Goal: Find specific page/section: Find specific page/section

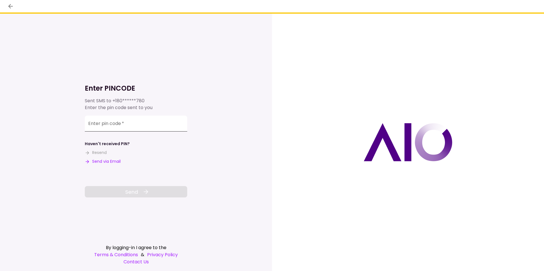
click at [128, 126] on input "Enter pin code   *" at bounding box center [136, 124] width 102 height 16
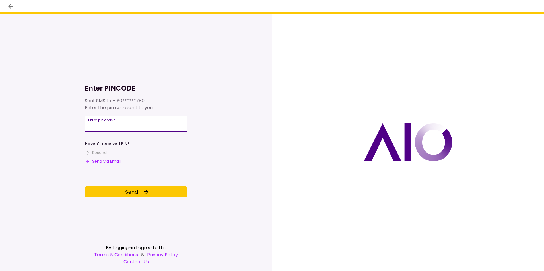
type input "******"
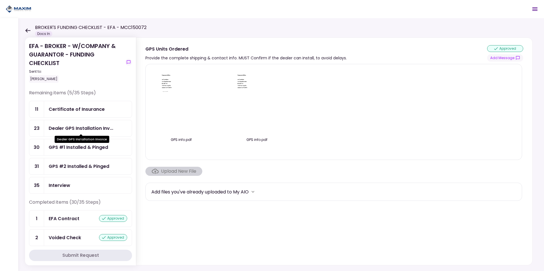
click at [88, 127] on div "Dealer GPS Installation Inv..." at bounding box center [81, 128] width 65 height 7
